Goal: Complete application form

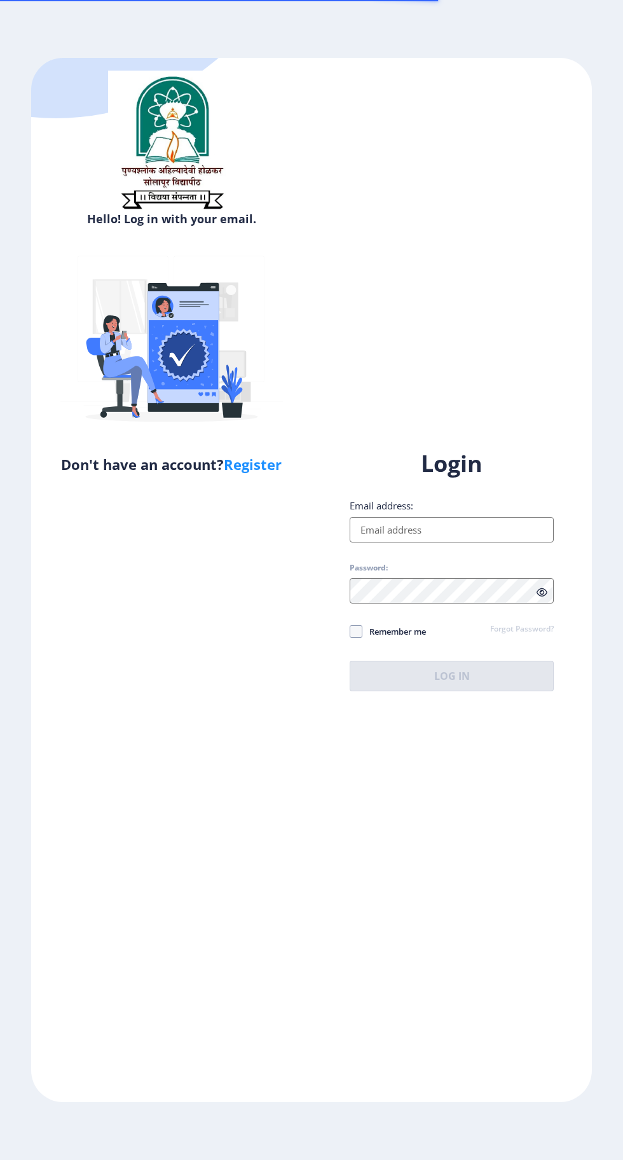
click at [453, 542] on input "Email address:" at bounding box center [452, 529] width 204 height 25
type input "[EMAIL_ADDRESS][DOMAIN_NAME]"
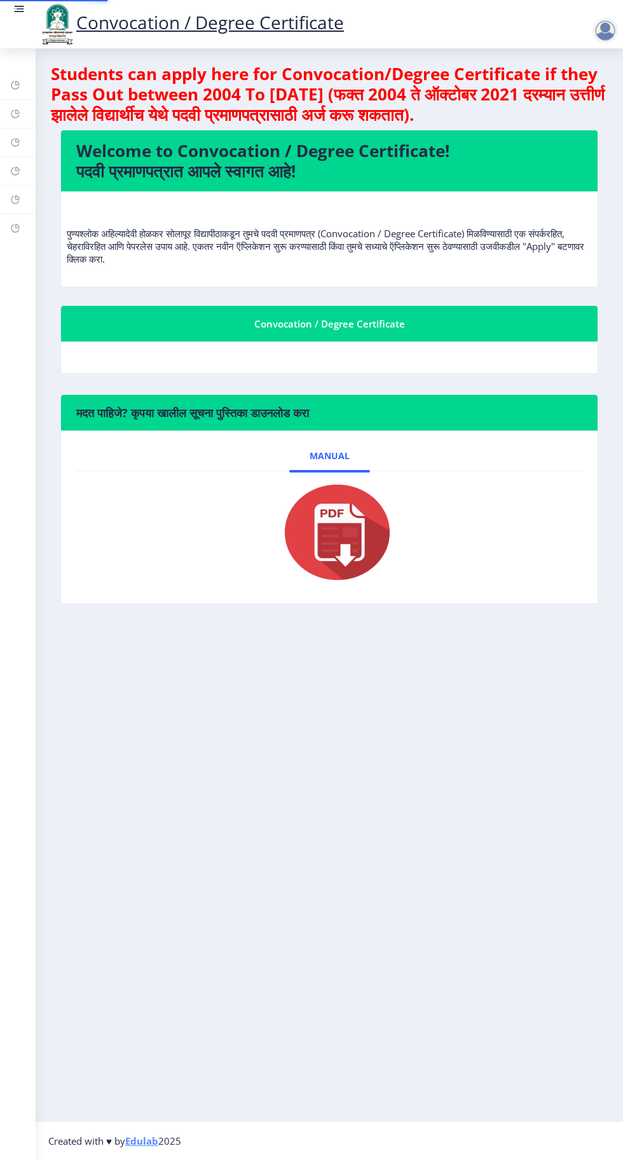
click at [454, 583] on div at bounding box center [329, 532] width 465 height 102
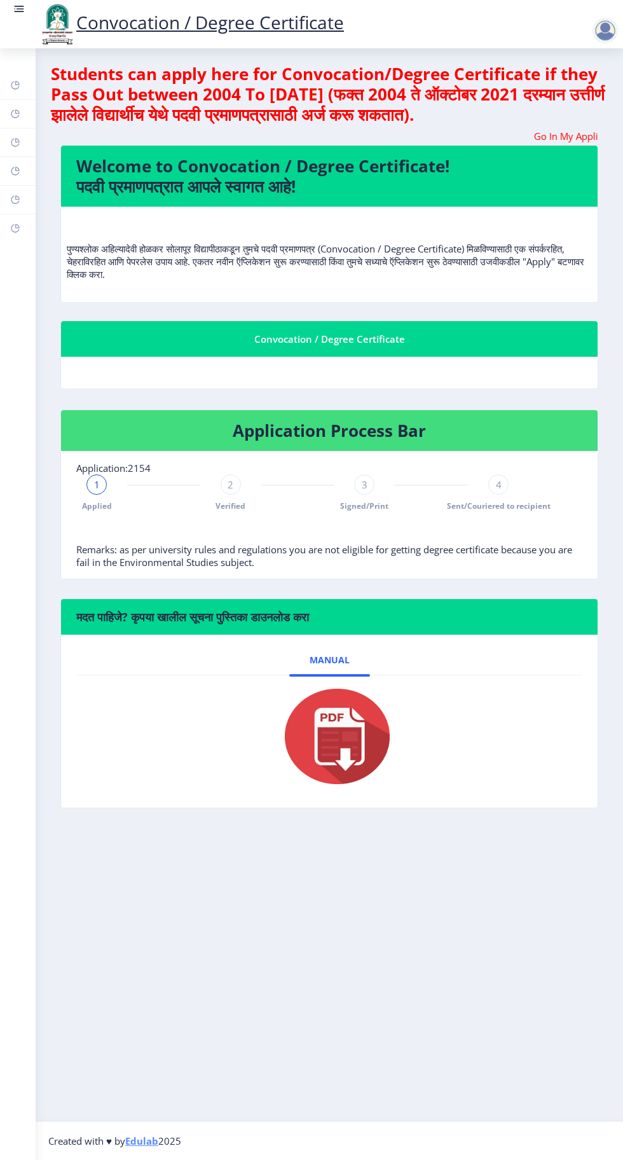
click at [15, 9] on circle at bounding box center [15, 8] width 1 height 1
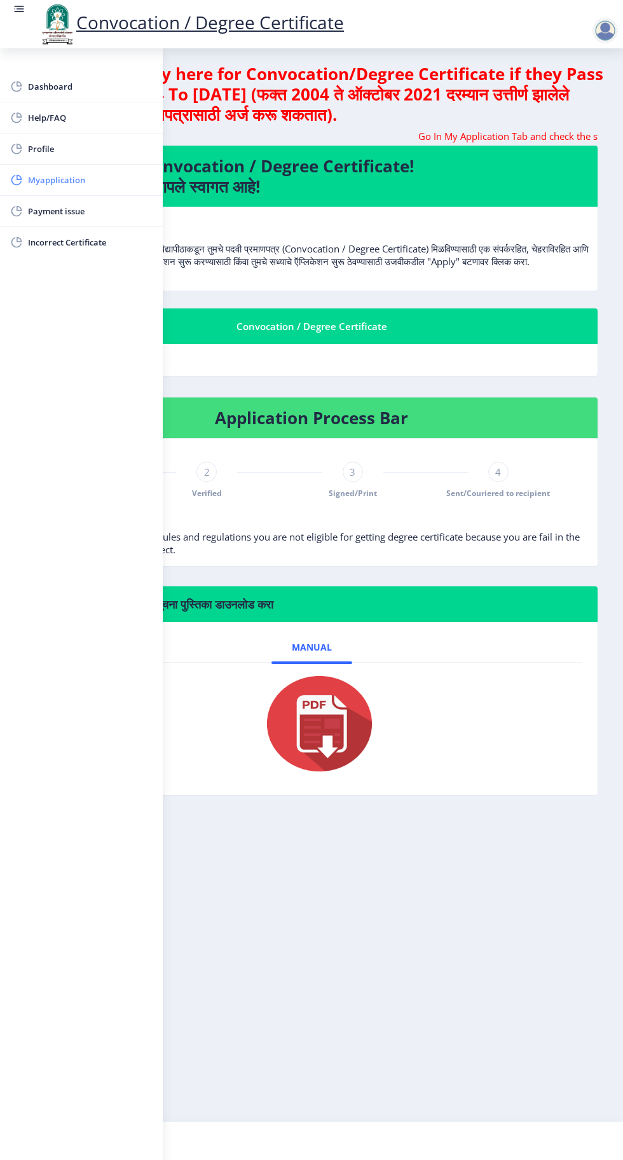
click at [72, 184] on span "Myapplication" at bounding box center [90, 179] width 125 height 15
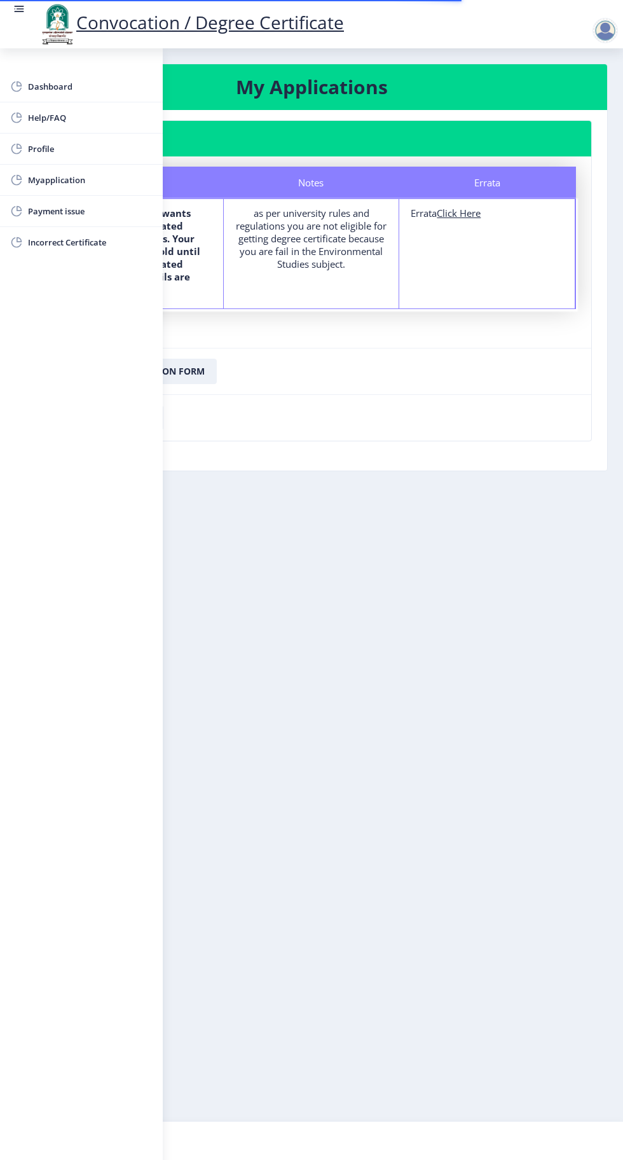
click at [18, 9] on rect at bounding box center [21, 8] width 8 height 1
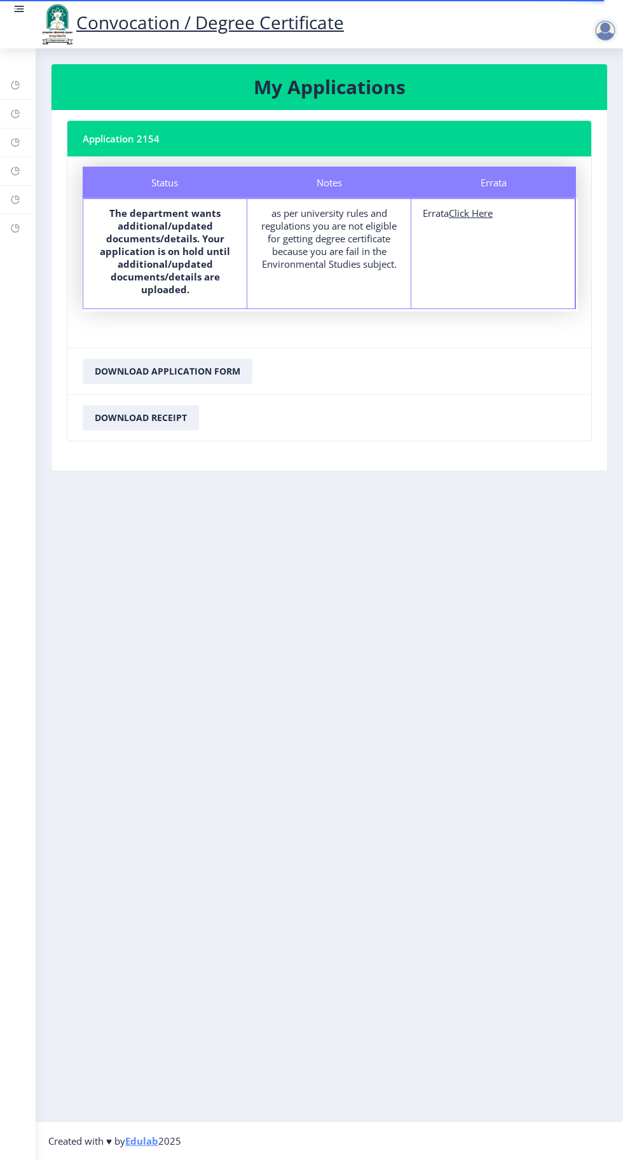
click at [472, 217] on u "Click Here" at bounding box center [471, 213] width 44 height 13
select select
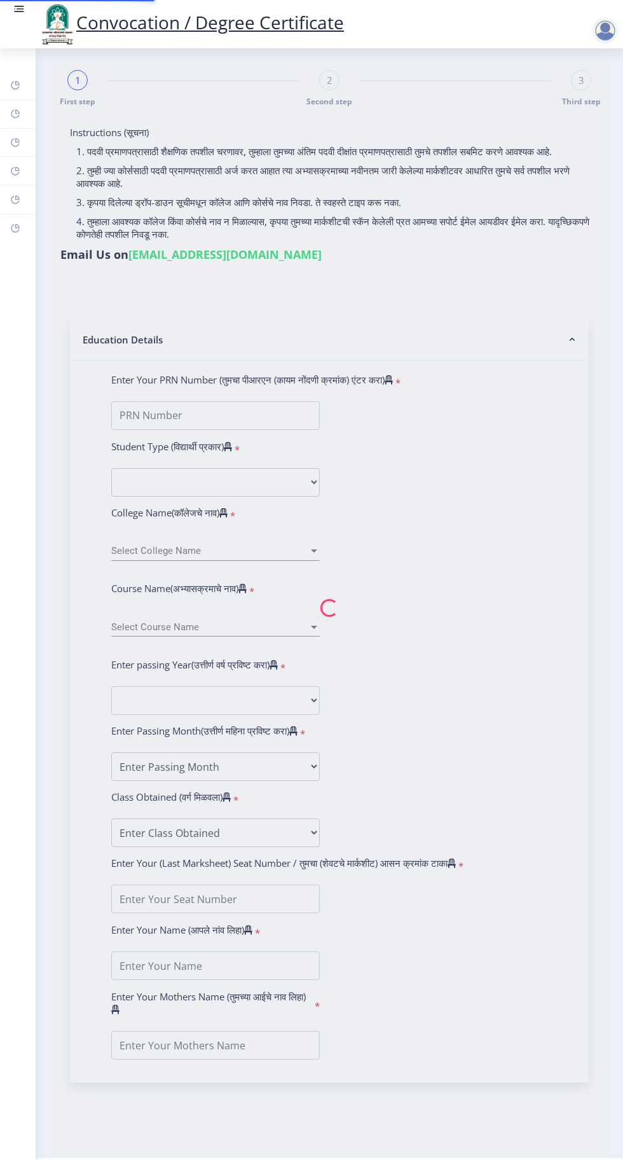
type input "[PERSON_NAME]"
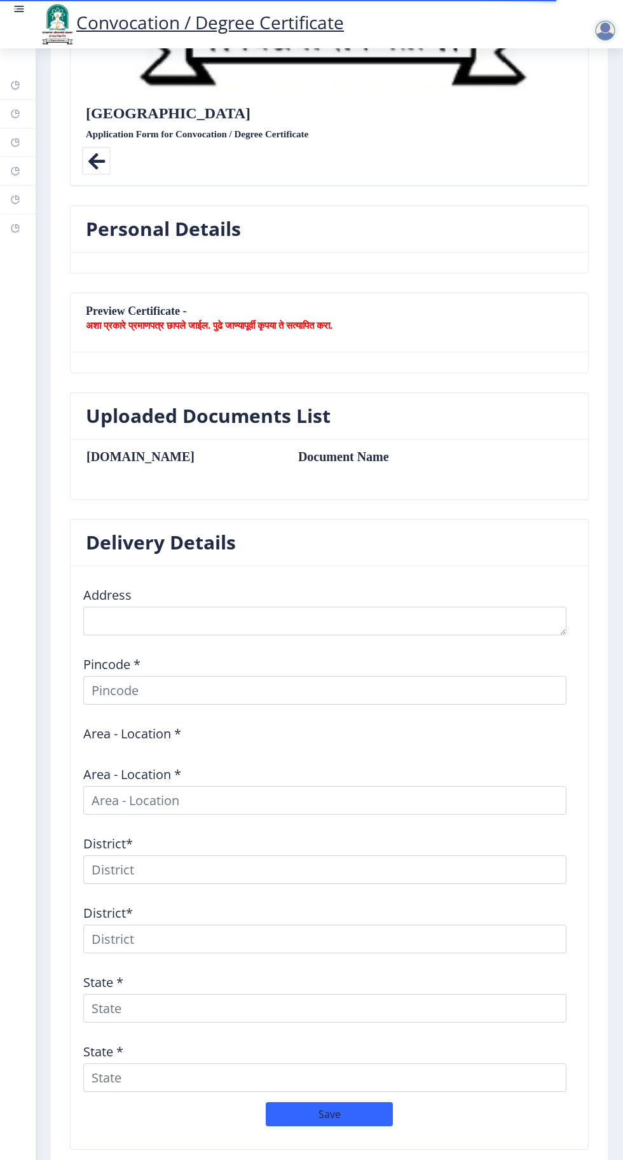
scroll to position [575, 0]
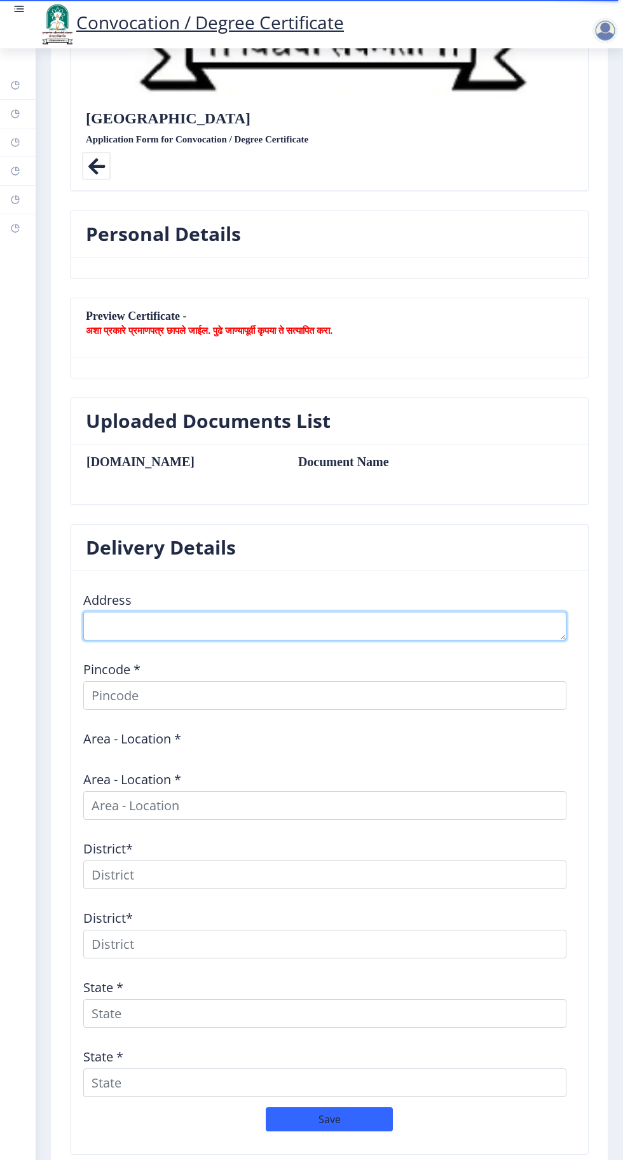
click at [289, 612] on textarea at bounding box center [324, 626] width 483 height 29
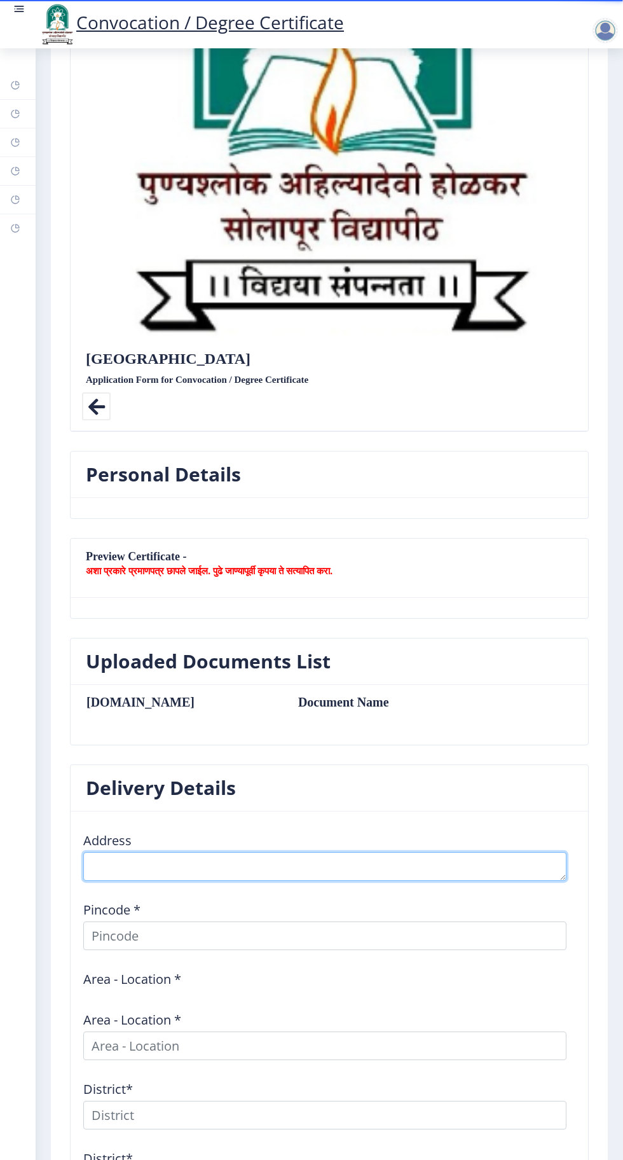
scroll to position [0, 0]
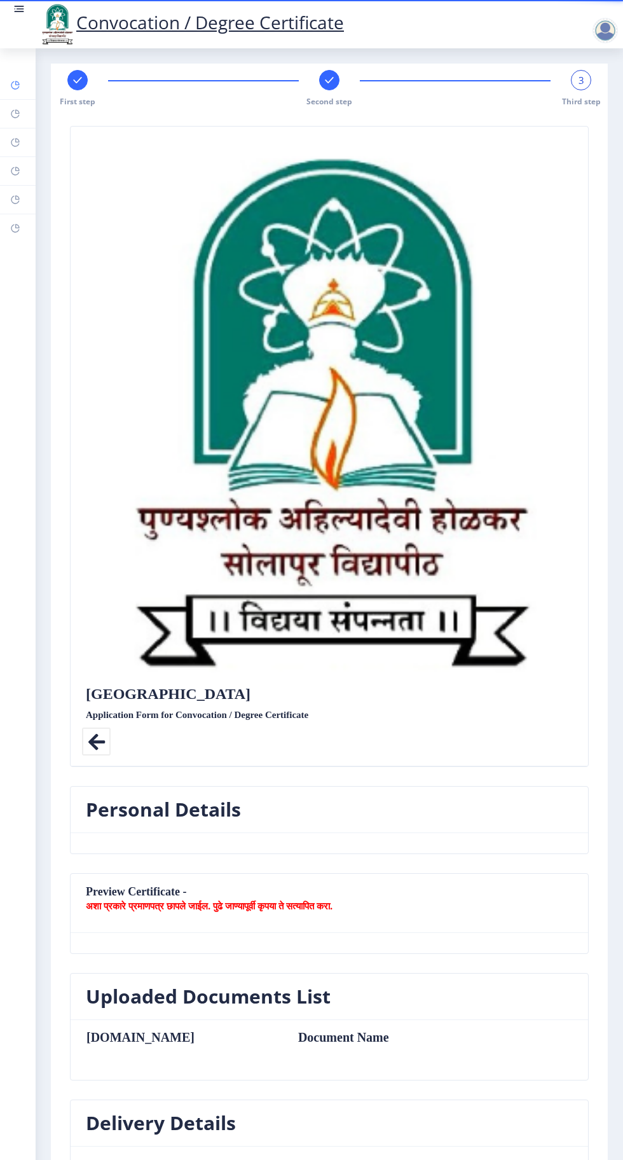
click at [11, 81] on rect at bounding box center [15, 85] width 10 height 10
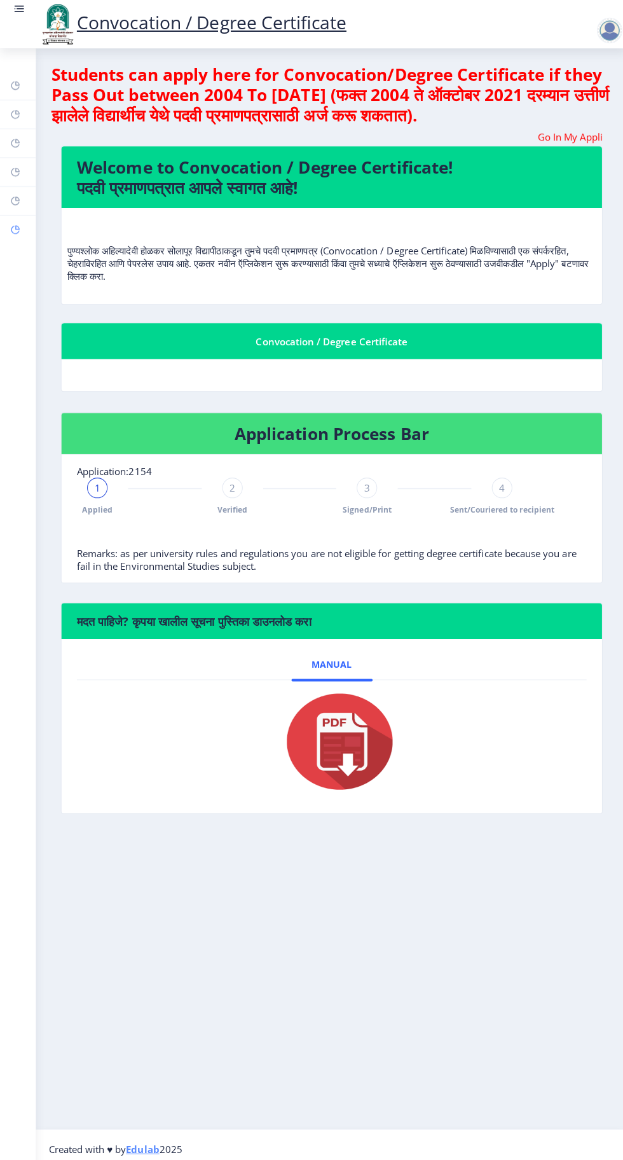
click at [13, 228] on rect at bounding box center [15, 228] width 10 height 10
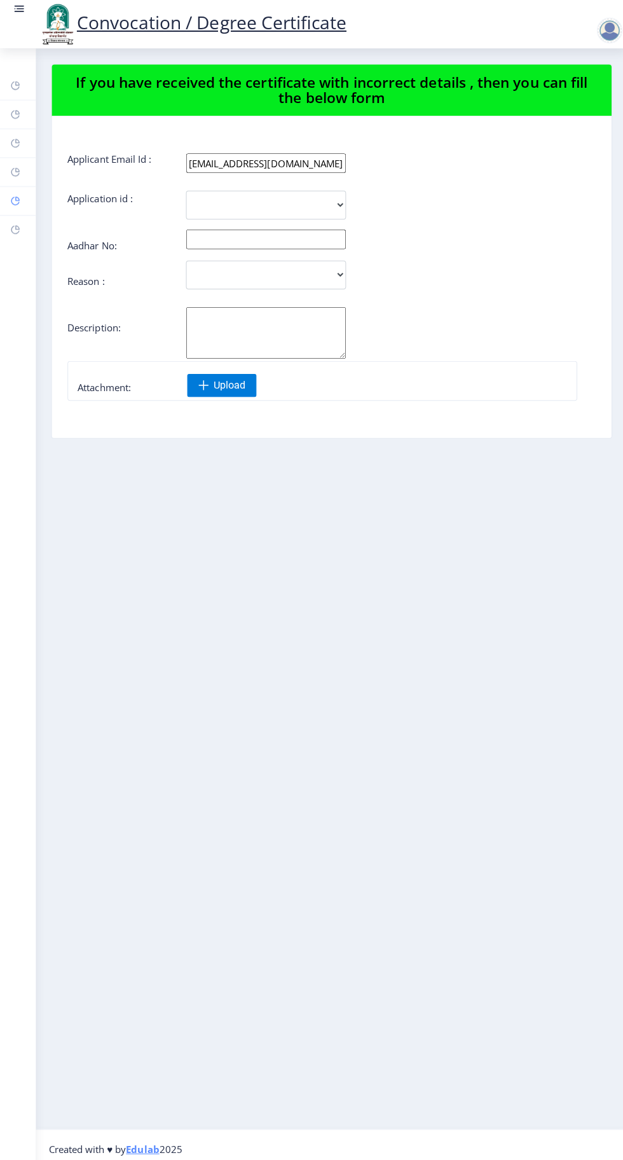
click at [15, 198] on rect at bounding box center [15, 200] width 10 height 10
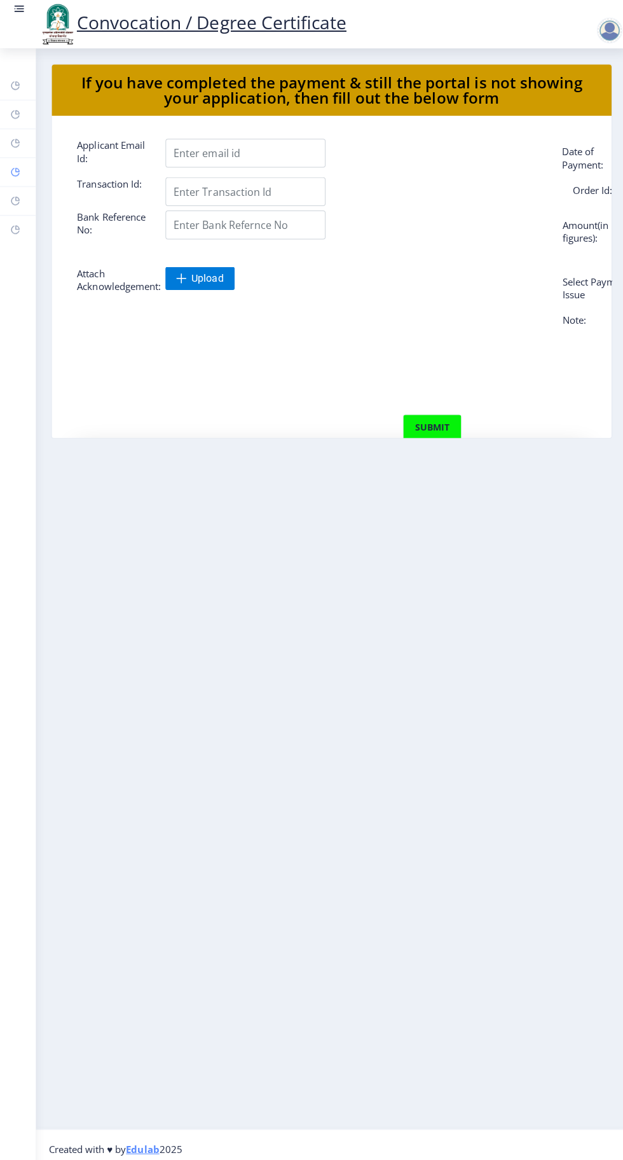
click at [15, 170] on rect at bounding box center [15, 171] width 10 height 10
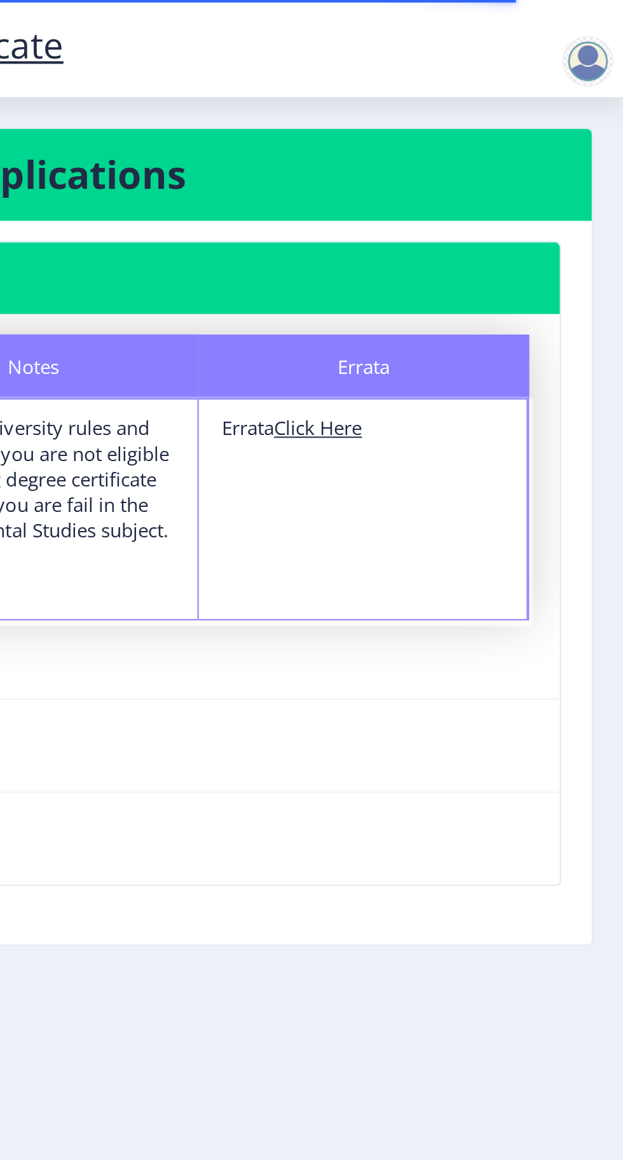
click at [599, 32] on div at bounding box center [604, 30] width 25 height 25
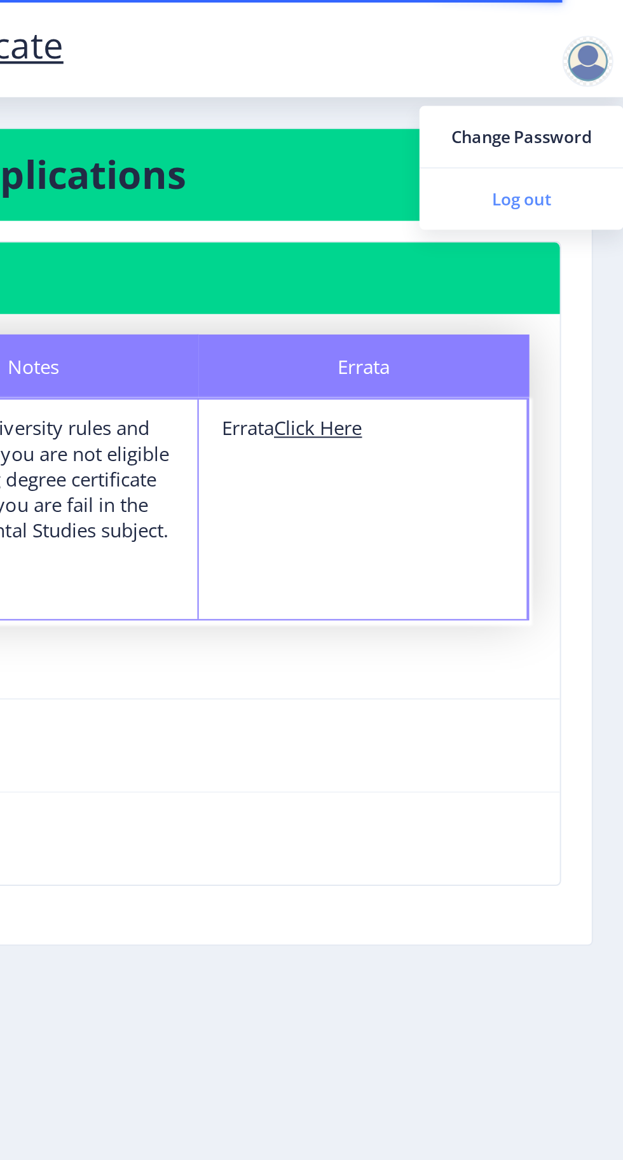
click at [570, 106] on span "Log out" at bounding box center [571, 99] width 81 height 15
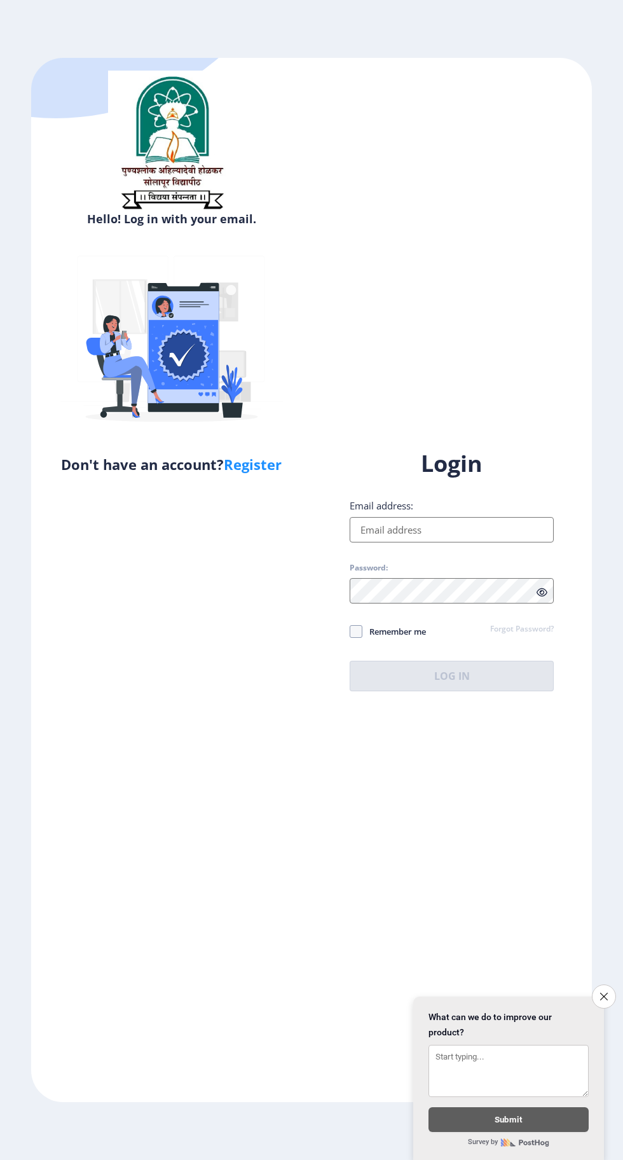
click at [474, 542] on input "Email address:" at bounding box center [452, 529] width 204 height 25
type input "[EMAIL_ADDRESS][DOMAIN_NAME]"
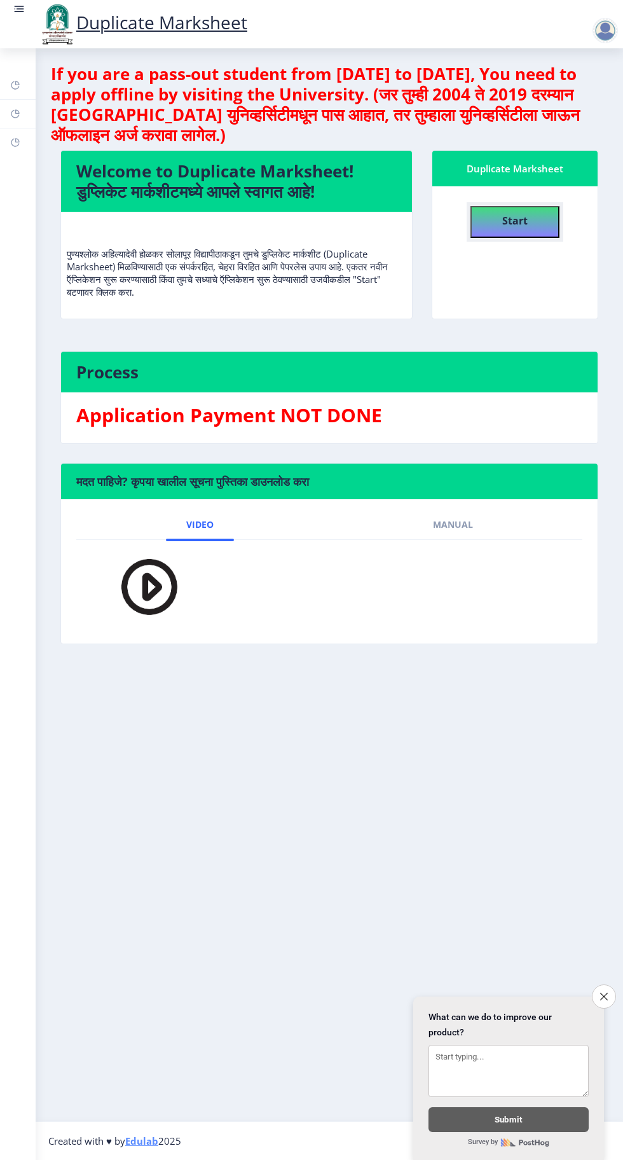
click at [517, 224] on b "Start" at bounding box center [514, 221] width 25 height 14
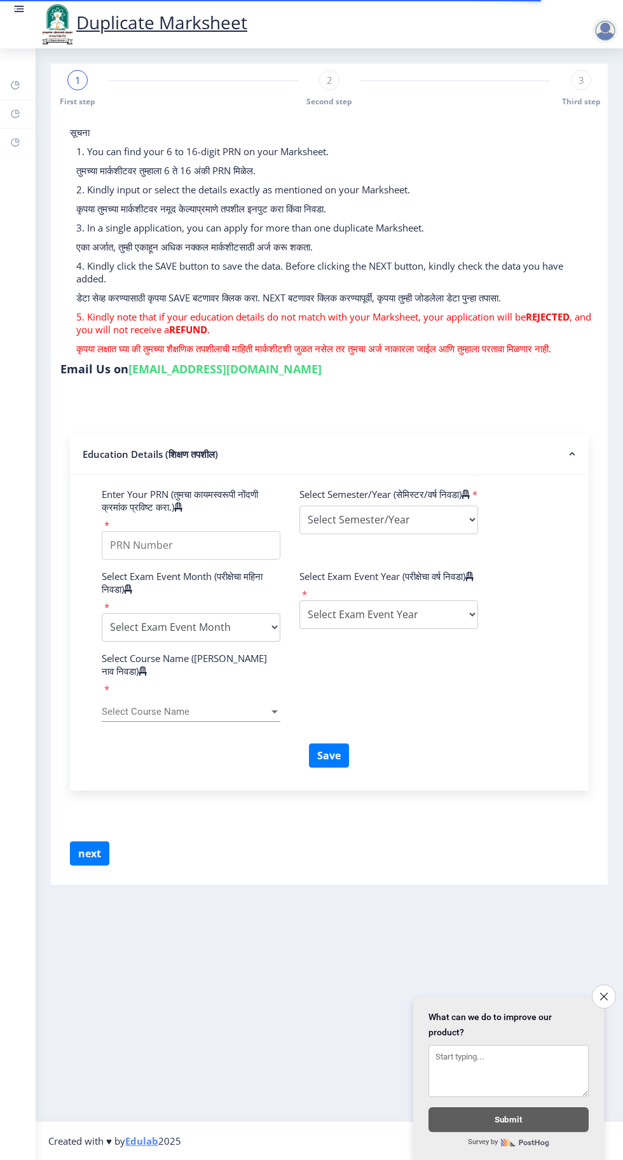
click at [232, 706] on span "Select Course Name" at bounding box center [185, 711] width 167 height 11
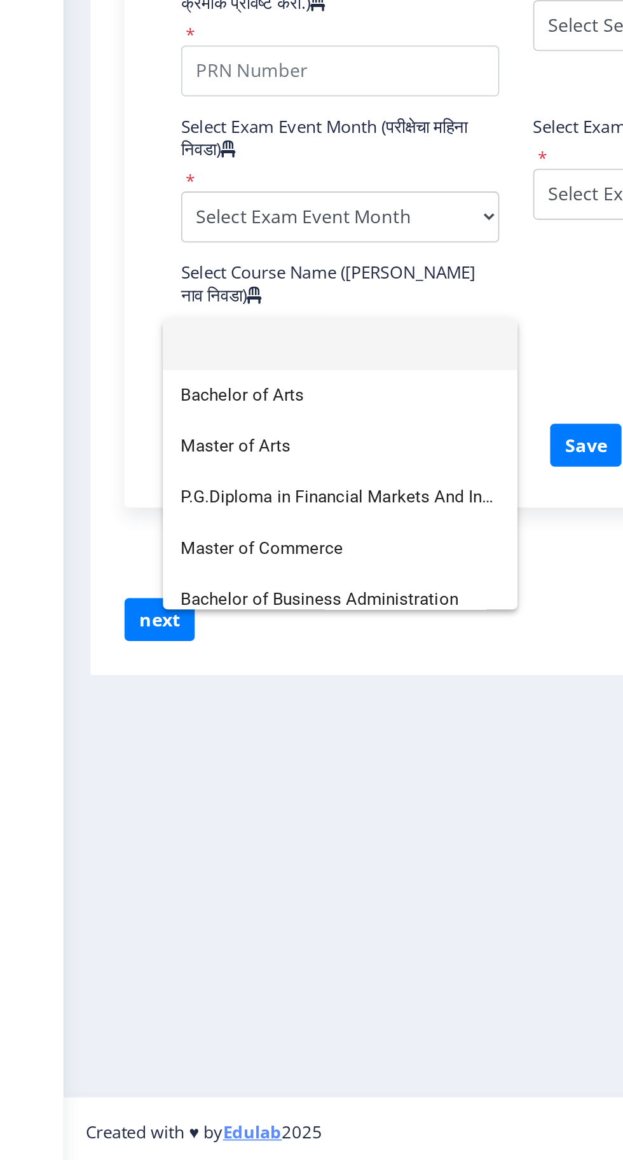
click at [175, 964] on div at bounding box center [311, 580] width 623 height 1160
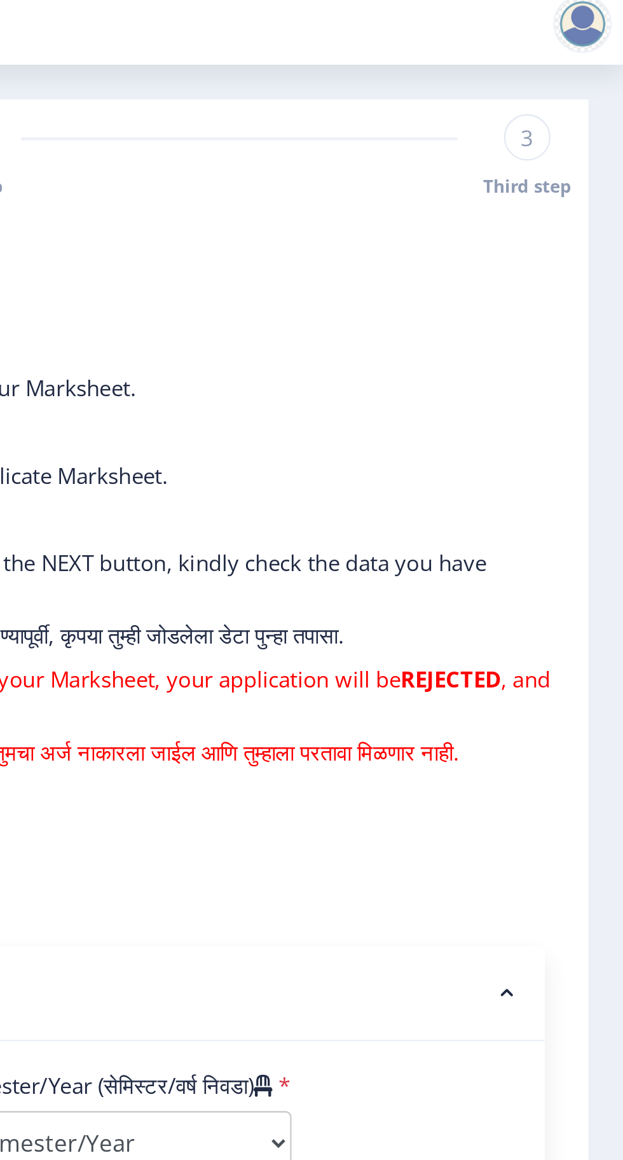
scroll to position [1, 0]
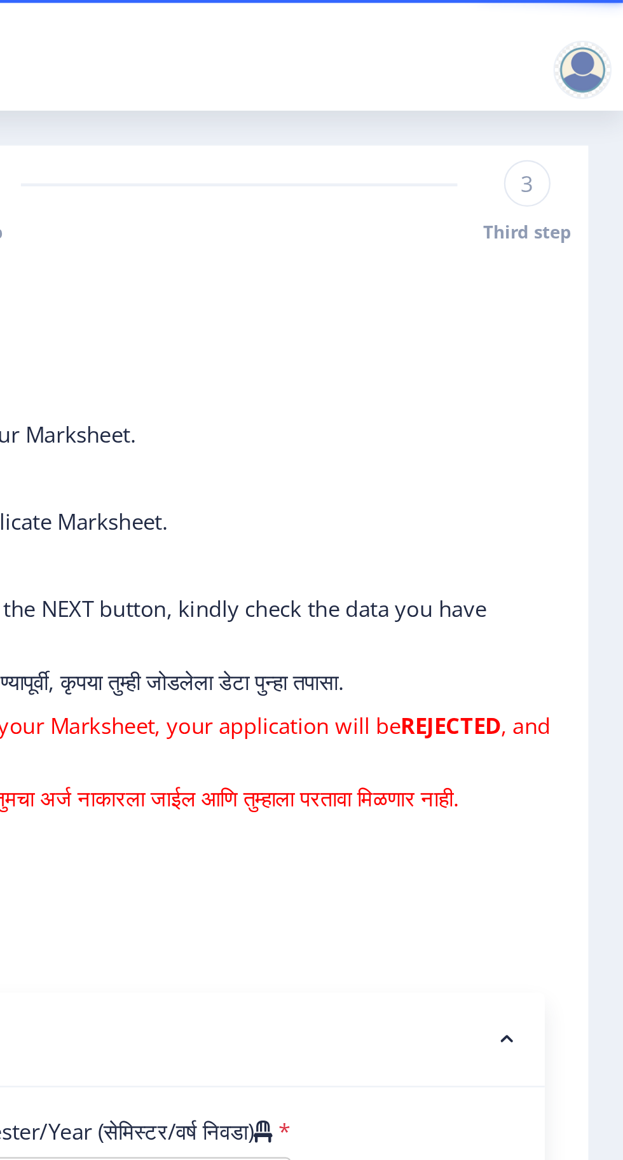
click at [599, 33] on div at bounding box center [604, 30] width 25 height 25
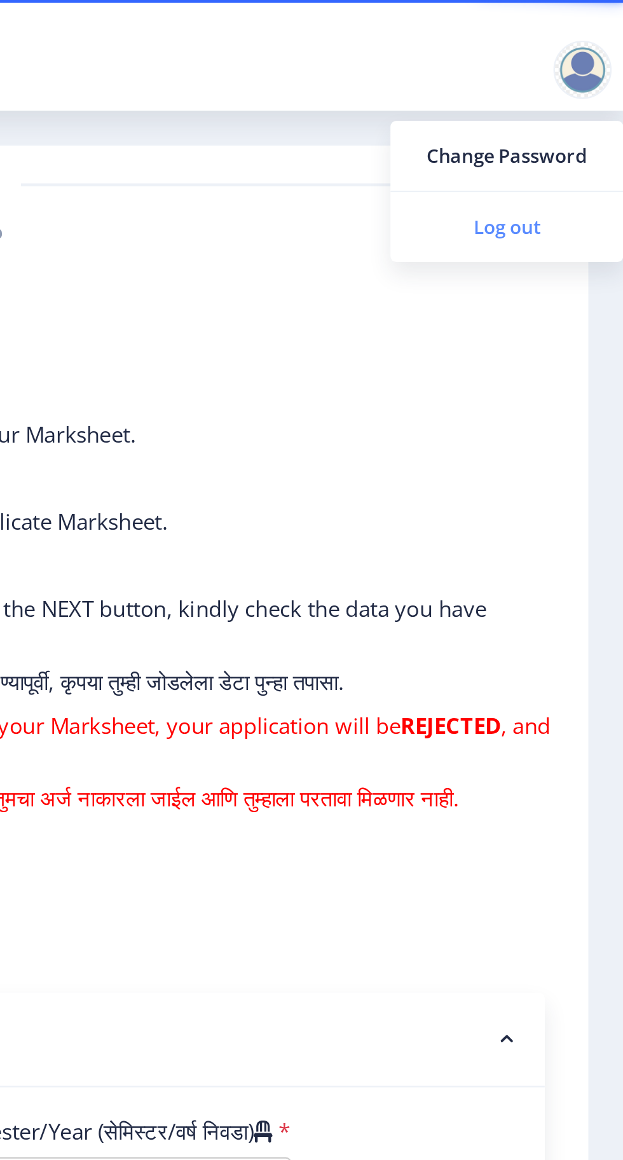
click at [576, 106] on span "Log out" at bounding box center [571, 99] width 81 height 15
